Goal: Transaction & Acquisition: Purchase product/service

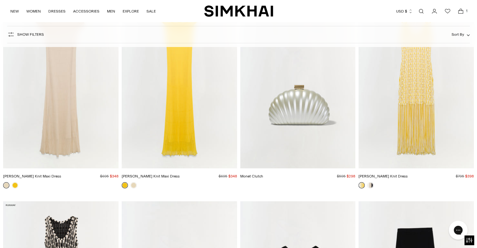
scroll to position [2140, 0]
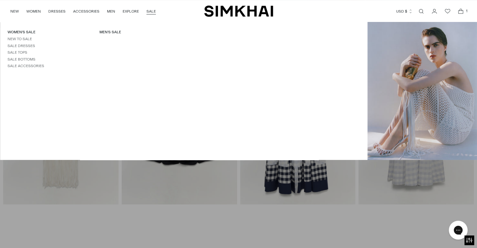
click at [147, 12] on link "SALE" at bounding box center [151, 11] width 9 height 14
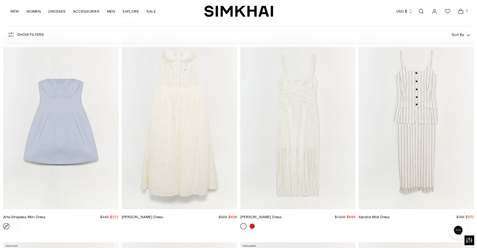
scroll to position [3130, 0]
click at [0, 0] on img "Evangeline Dress" at bounding box center [0, 0] width 0 height 0
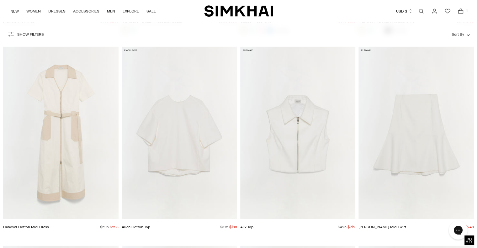
scroll to position [3943, 0]
click at [0, 0] on img "Foster Midi Skirt" at bounding box center [0, 0] width 0 height 0
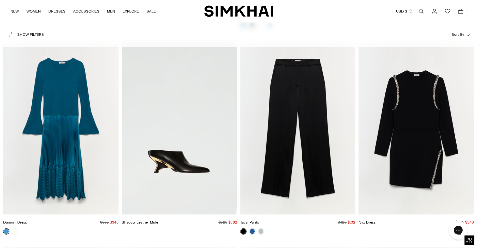
scroll to position [7212, 0]
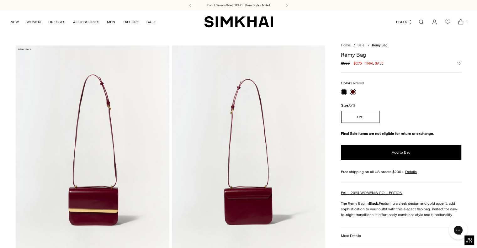
click at [353, 92] on link at bounding box center [353, 92] width 6 height 6
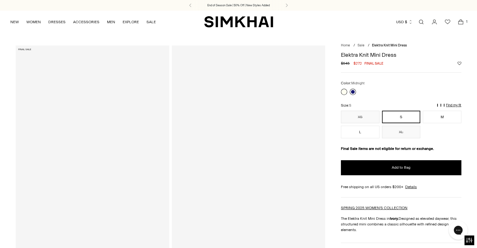
click at [353, 93] on link at bounding box center [353, 92] width 6 height 6
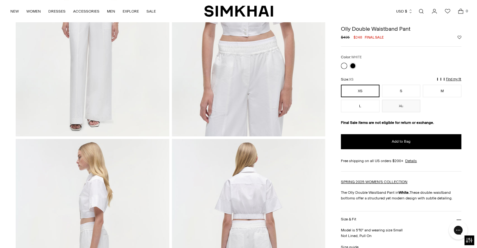
scroll to position [91, 0]
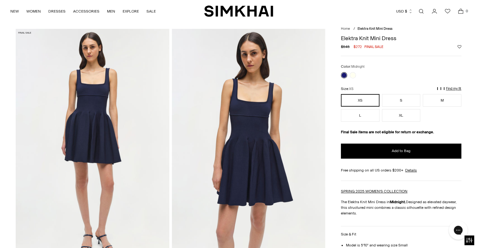
scroll to position [16, 0]
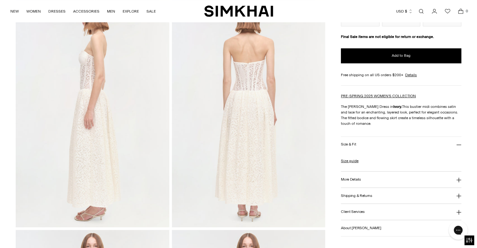
scroll to position [428, 0]
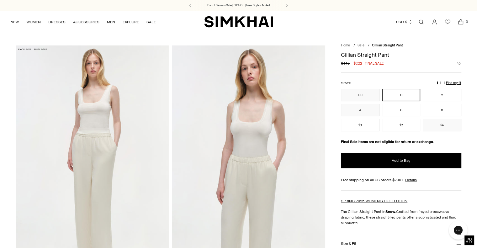
click at [258, 134] on img at bounding box center [248, 160] width 153 height 230
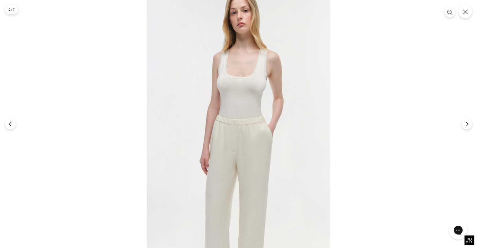
click at [360, 87] on div at bounding box center [238, 124] width 477 height 248
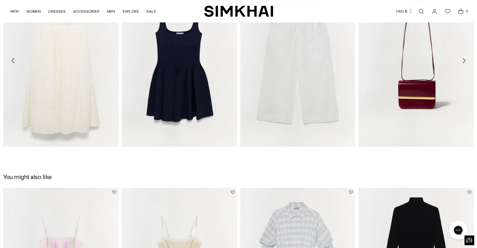
scroll to position [1038, 0]
